Goal: Answer question/provide support: Share knowledge or assist other users

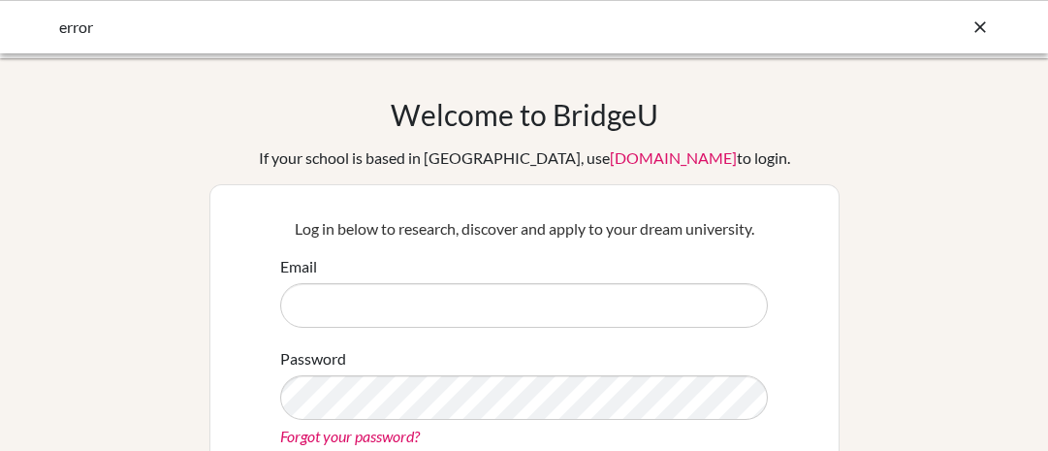
type input "[EMAIL_ADDRESS][DOMAIN_NAME]"
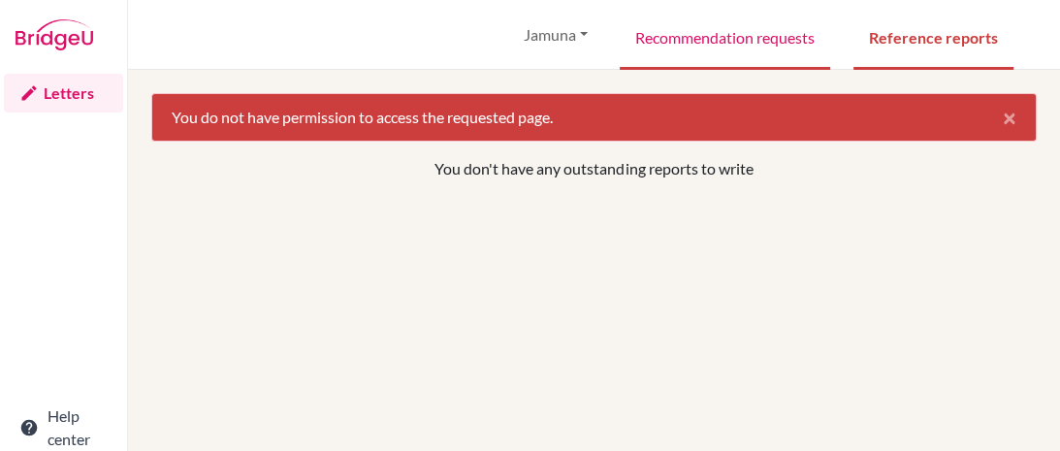
click at [690, 39] on link "Recommendation requests" at bounding box center [724, 36] width 210 height 67
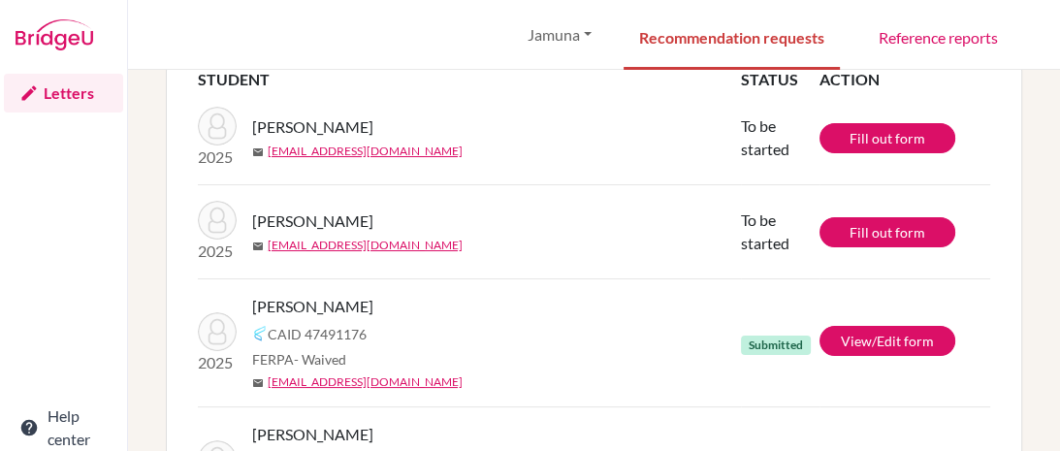
scroll to position [155, 0]
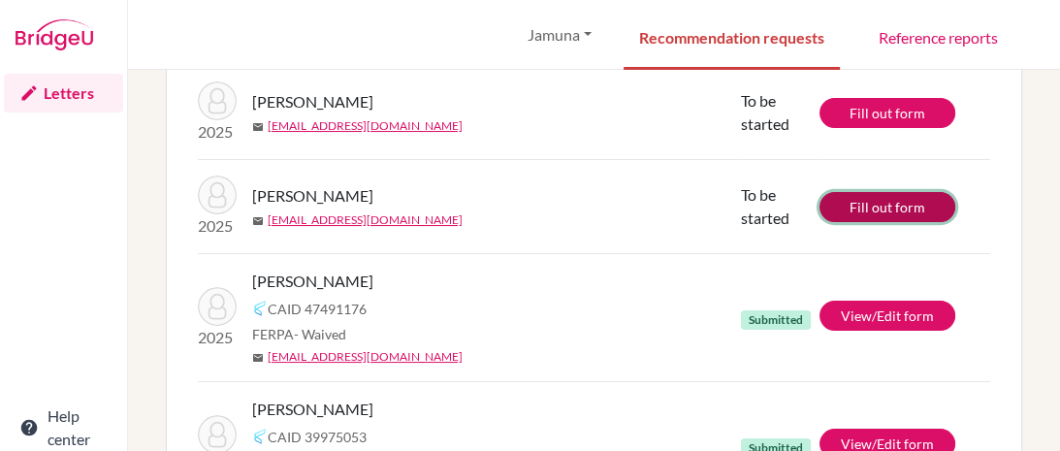
click at [850, 206] on link "Fill out form" at bounding box center [887, 207] width 136 height 30
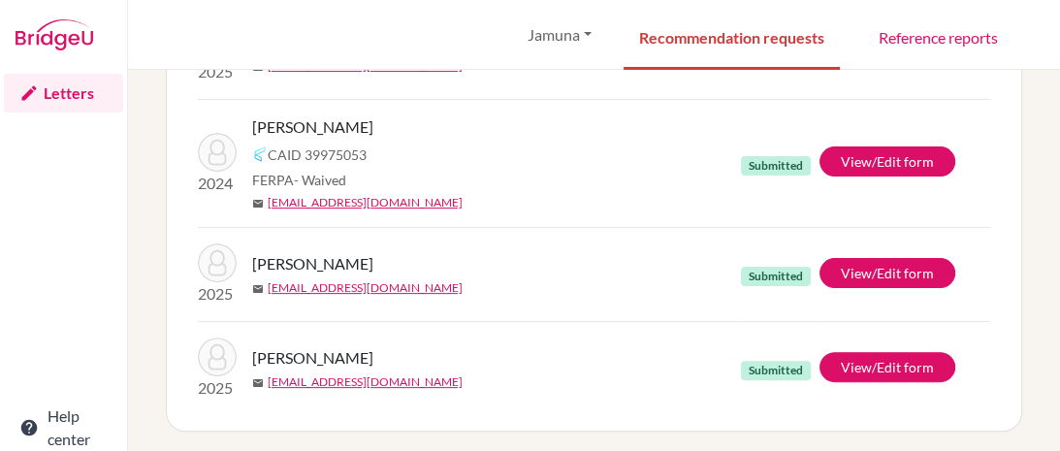
scroll to position [439, 0]
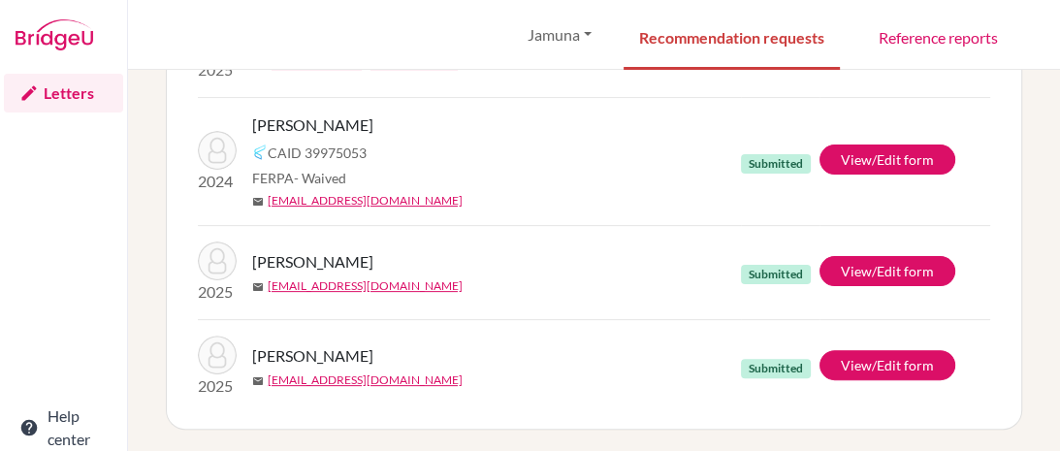
click at [599, 330] on td "2025 [PERSON_NAME] mail [EMAIL_ADDRESS][DOMAIN_NAME]" at bounding box center [469, 367] width 543 height 94
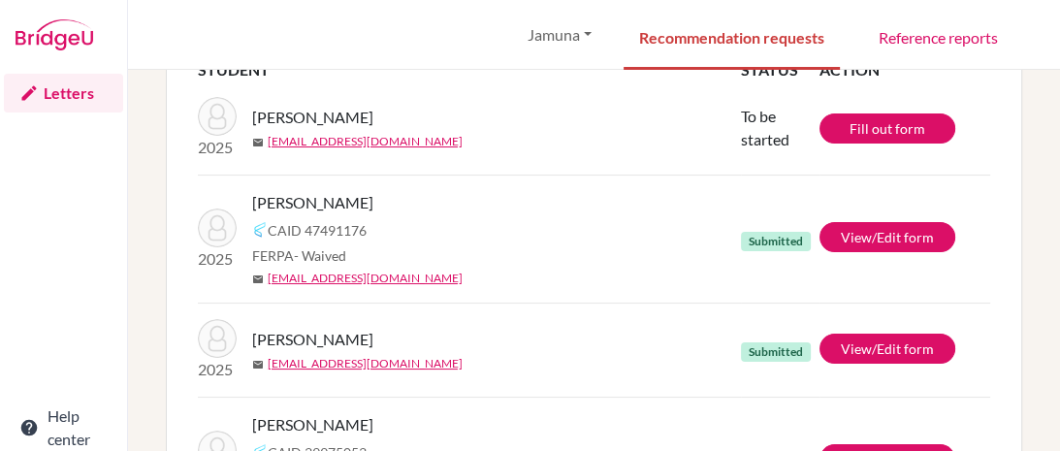
scroll to position [51, 0]
